Goal: Find specific page/section: Find specific page/section

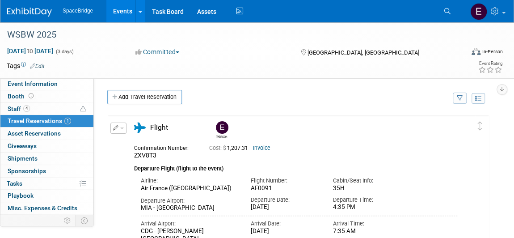
click at [30, 13] on img at bounding box center [29, 12] width 45 height 9
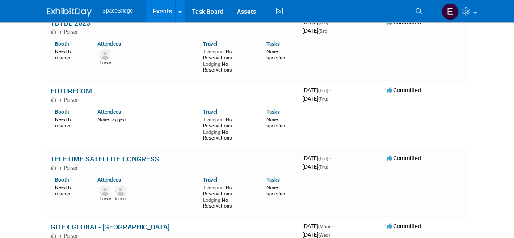
scroll to position [528, 0]
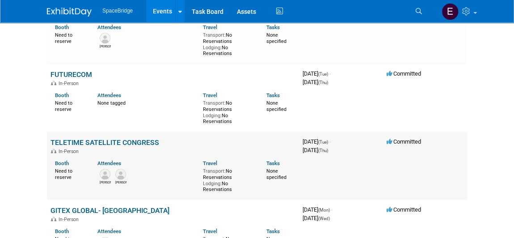
drag, startPoint x: 161, startPoint y: 141, endPoint x: 50, endPoint y: 135, distance: 111.5
click at [50, 135] on td "TELETIME SATELLITE CONGRESS In-Person Booth Need to reserve Attendees [PERSON_N…" at bounding box center [173, 165] width 252 height 68
copy link "TELETIME SATELLITE CONGRESS"
drag, startPoint x: 100, startPoint y: 140, endPoint x: 174, endPoint y: 143, distance: 73.8
click at [100, 140] on link "TELETIME SATELLITE CONGRESS" at bounding box center [105, 142] width 109 height 8
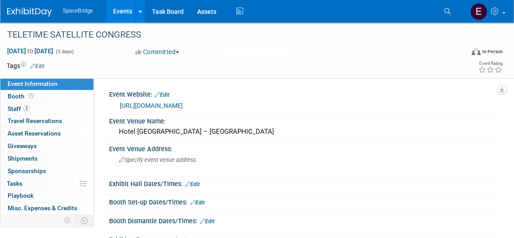
click at [183, 107] on link "https://teletime.com.br/category/teletime/page/2025/" at bounding box center [151, 105] width 63 height 7
